Goal: Task Accomplishment & Management: Complete application form

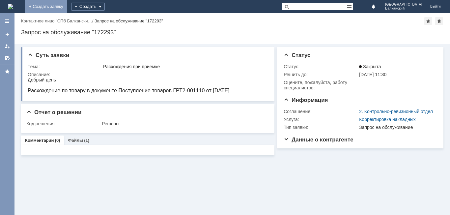
click at [67, 3] on link "+ Создать заявку" at bounding box center [46, 6] width 42 height 13
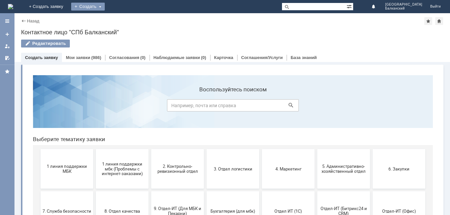
click at [105, 5] on div "Создать" at bounding box center [88, 7] width 34 height 8
click at [105, 6] on div "Создать" at bounding box center [88, 7] width 34 height 8
click at [123, 18] on link "Заявка" at bounding box center [98, 20] width 50 height 8
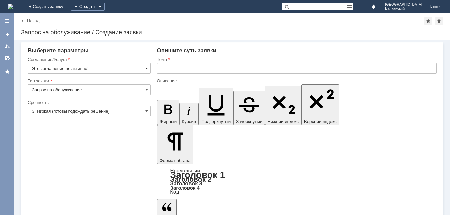
click at [146, 68] on span at bounding box center [146, 68] width 3 height 5
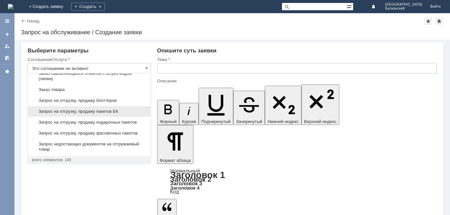
scroll to position [220, 0]
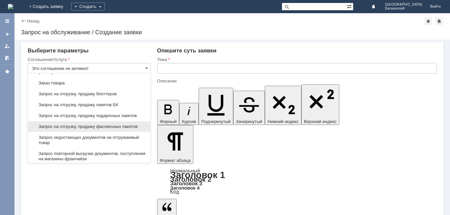
click at [69, 129] on span "Запрос на отгрузку, продажу фасовочных пакетов" at bounding box center [89, 126] width 114 height 5
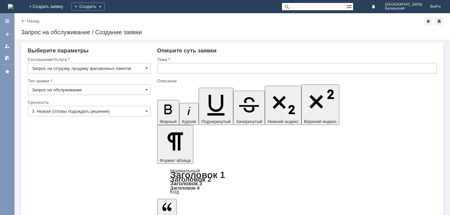
type input "Запрос на отгрузку, продажу фасовочных пакетов"
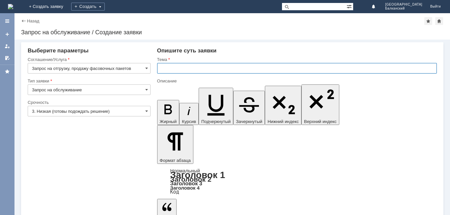
click at [162, 68] on input "text" at bounding box center [297, 68] width 280 height 11
click at [160, 69] on input "text" at bounding box center [297, 68] width 280 height 11
type input "отгрузка фасовочных пакетов"
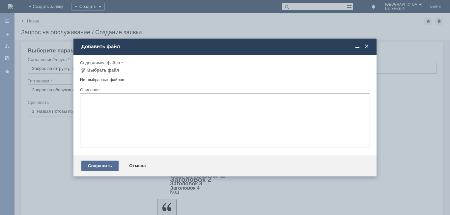
click at [108, 164] on div "Сохранить" at bounding box center [99, 166] width 37 height 11
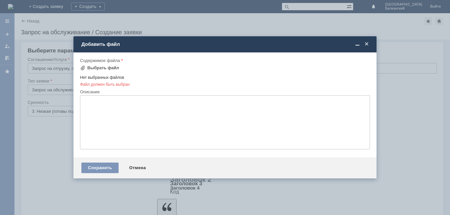
click at [367, 42] on span at bounding box center [367, 44] width 7 height 6
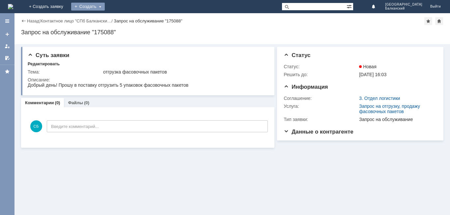
click at [105, 6] on div "Создать" at bounding box center [88, 7] width 34 height 8
click at [105, 7] on div "Создать" at bounding box center [88, 7] width 34 height 8
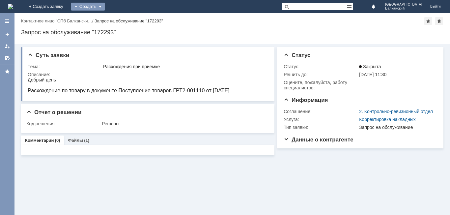
click at [105, 5] on div "Создать" at bounding box center [88, 7] width 34 height 8
click at [124, 15] on div "Заявка" at bounding box center [97, 20] width 53 height 11
click at [105, 6] on div "Создать" at bounding box center [88, 7] width 34 height 8
click at [105, 5] on div "Создать" at bounding box center [88, 7] width 34 height 8
click at [67, 3] on link "+ Создать заявку" at bounding box center [46, 6] width 42 height 13
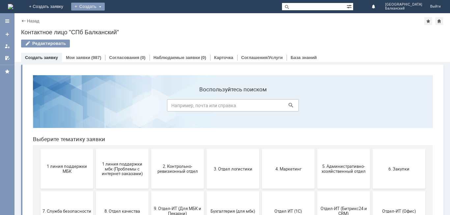
click at [105, 6] on div "Создать" at bounding box center [88, 7] width 34 height 8
click at [123, 17] on link "Заявка" at bounding box center [98, 20] width 50 height 8
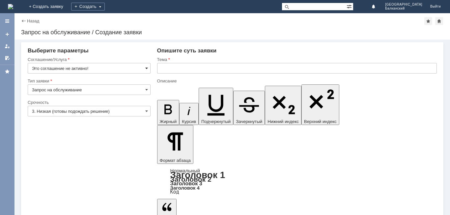
click at [147, 67] on span at bounding box center [146, 68] width 3 height 5
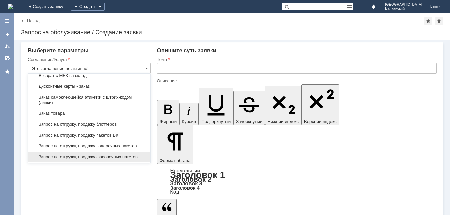
scroll to position [187, 0]
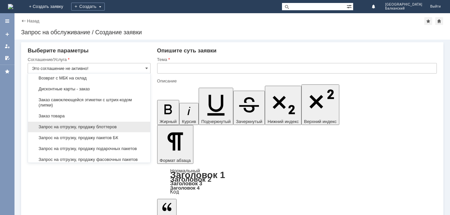
click at [96, 130] on span "Запрос на отгрузку, продажу блоттеров" at bounding box center [89, 126] width 114 height 5
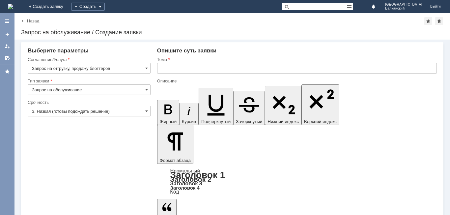
type input "Запрос на отгрузку, продажу блоттеров"
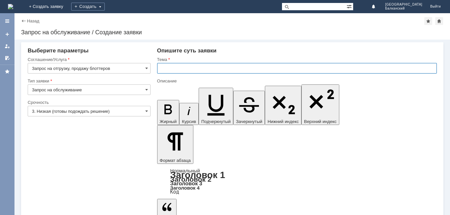
click at [165, 69] on input "text" at bounding box center [297, 68] width 280 height 11
type input "отгрузка блоттеров"
